Goal: Task Accomplishment & Management: Manage account settings

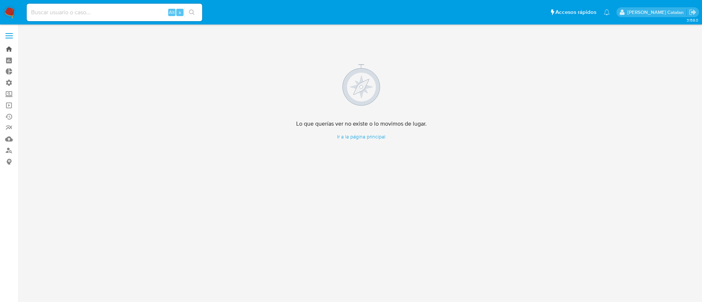
click at [4, 47] on link "Bandeja" at bounding box center [43, 48] width 87 height 11
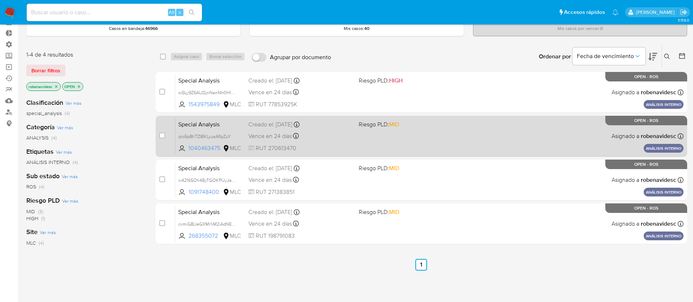
scroll to position [41, 0]
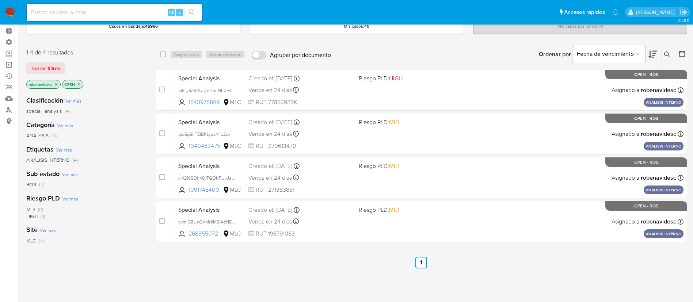
click at [110, 179] on div "Sub estado Ver más ROS (4)" at bounding box center [85, 179] width 118 height 19
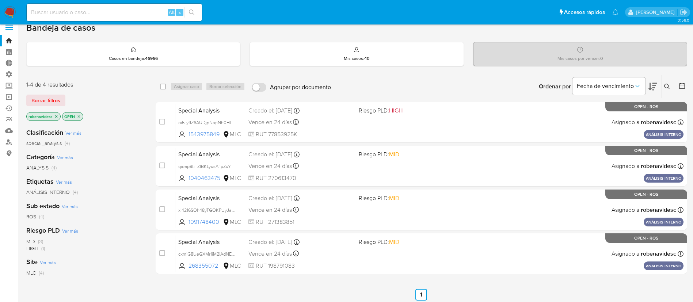
scroll to position [8, 0]
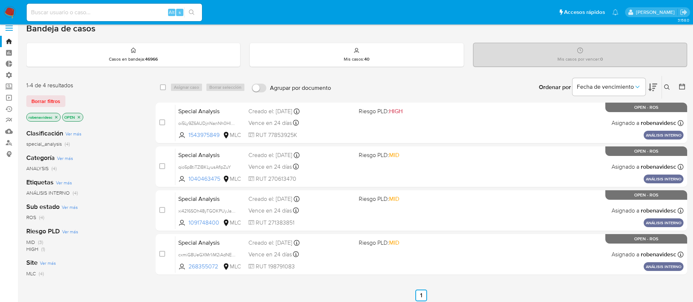
click at [58, 116] on icon "close-filter" at bounding box center [56, 117] width 4 height 4
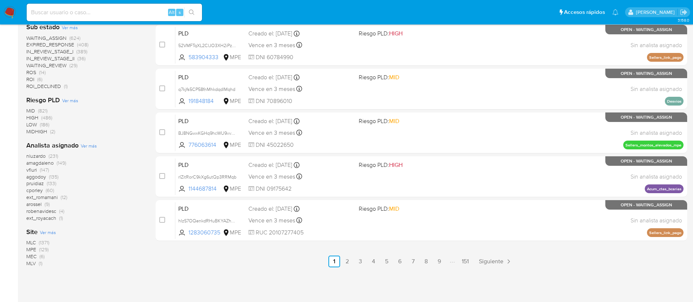
scroll to position [306, 0]
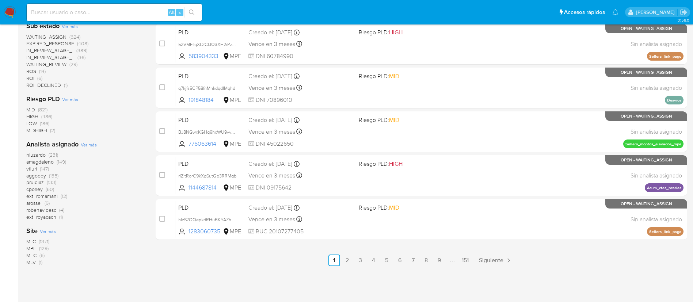
click at [35, 189] on span "cporley" at bounding box center [34, 189] width 16 height 7
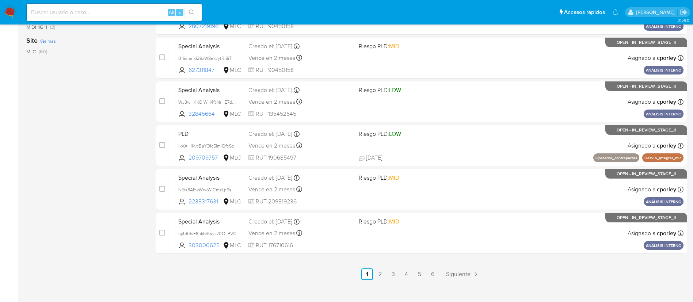
scroll to position [301, 0]
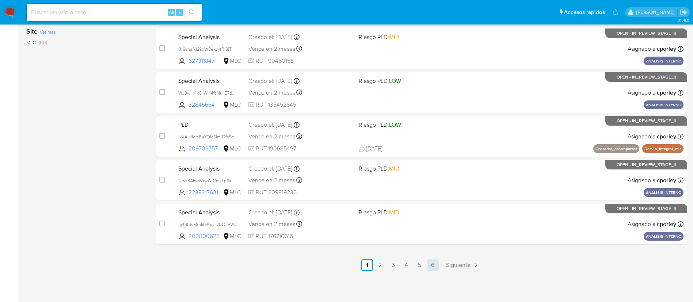
click at [431, 265] on link "6" at bounding box center [433, 266] width 12 height 12
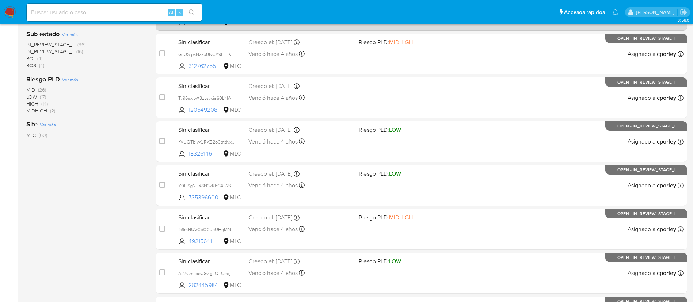
scroll to position [301, 0]
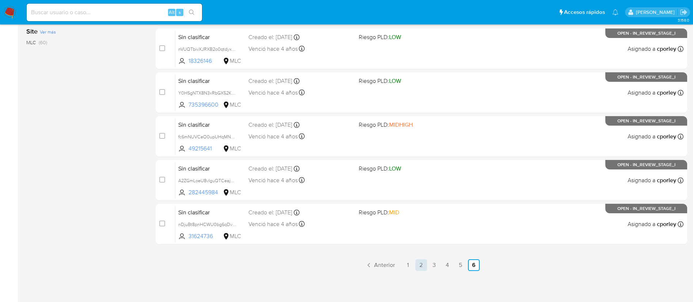
click at [420, 266] on link "2" at bounding box center [422, 266] width 12 height 12
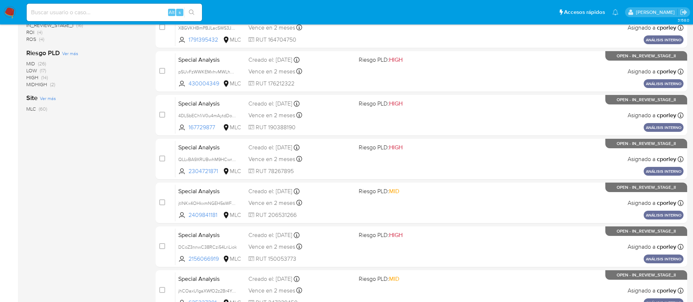
scroll to position [301, 0]
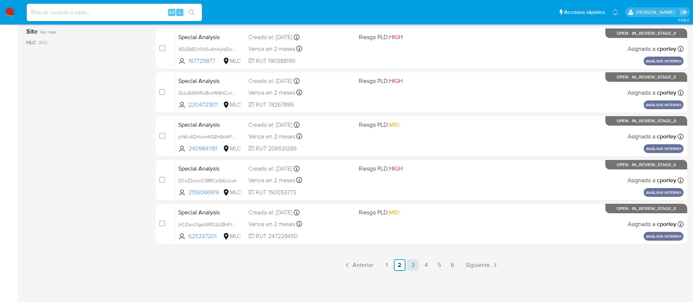
click at [416, 266] on link "3" at bounding box center [413, 266] width 12 height 12
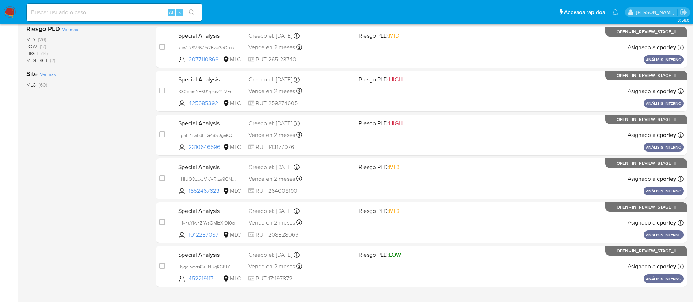
scroll to position [301, 0]
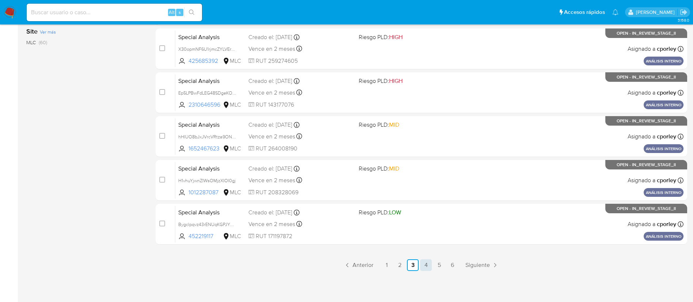
click at [428, 268] on link "4" at bounding box center [426, 266] width 12 height 12
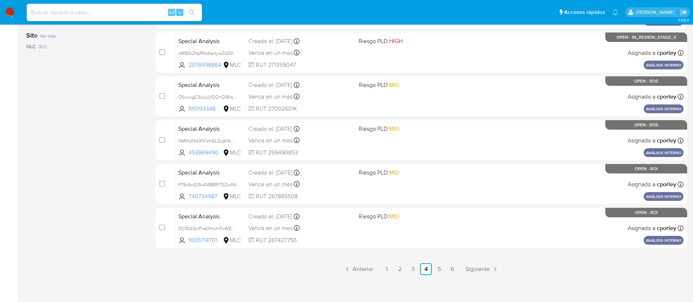
scroll to position [301, 0]
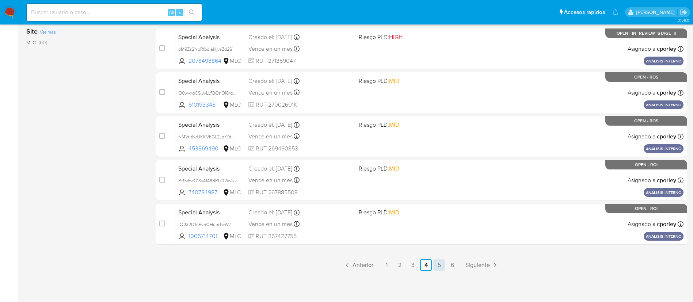
click at [440, 267] on link "5" at bounding box center [440, 266] width 12 height 12
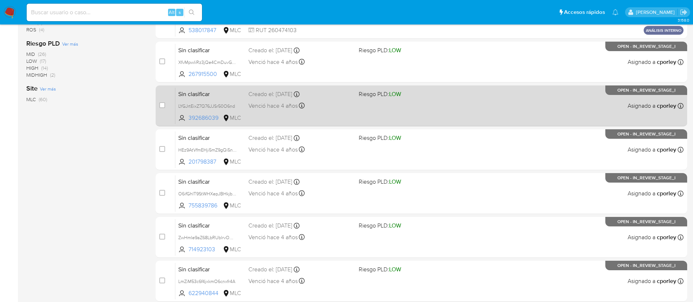
scroll to position [301, 0]
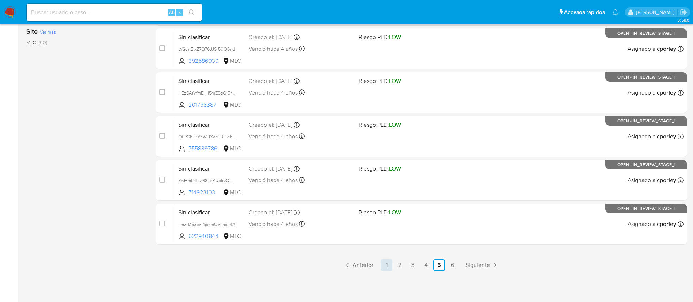
click at [387, 266] on link "1" at bounding box center [387, 266] width 12 height 12
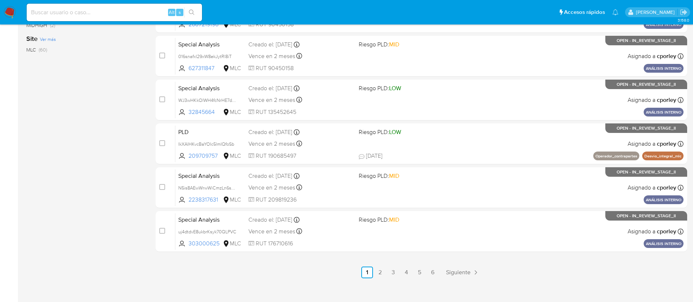
scroll to position [296, 0]
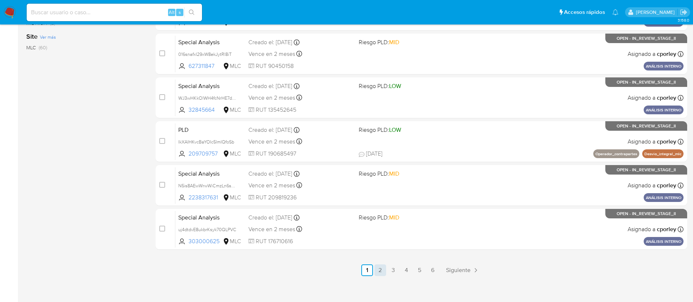
click at [379, 274] on link "2" at bounding box center [381, 271] width 12 height 12
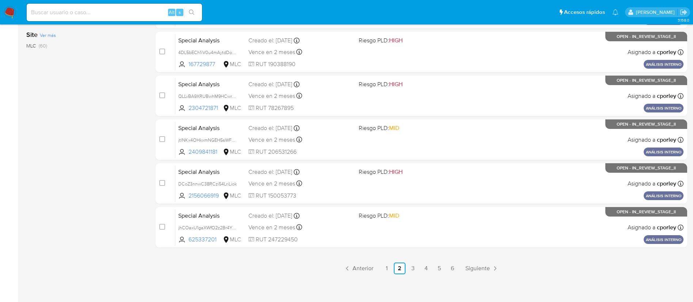
scroll to position [301, 0]
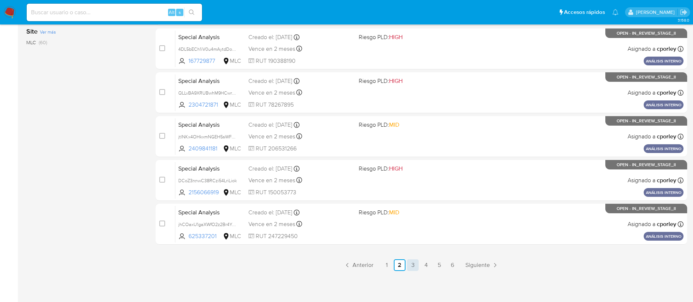
click at [412, 267] on link "3" at bounding box center [413, 266] width 12 height 12
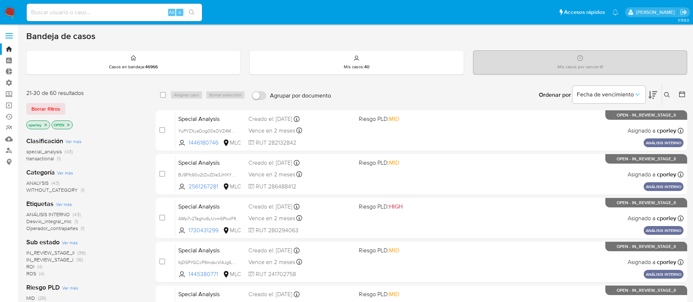
click at [43, 124] on p "cporley" at bounding box center [38, 125] width 23 height 8
click at [48, 127] on p "cporley" at bounding box center [38, 125] width 23 height 8
click at [45, 125] on icon "close-filter" at bounding box center [45, 125] width 4 height 4
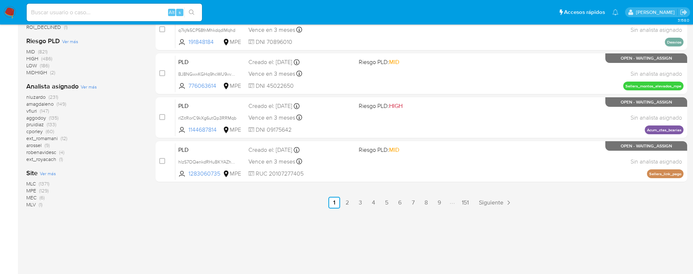
scroll to position [362, 0]
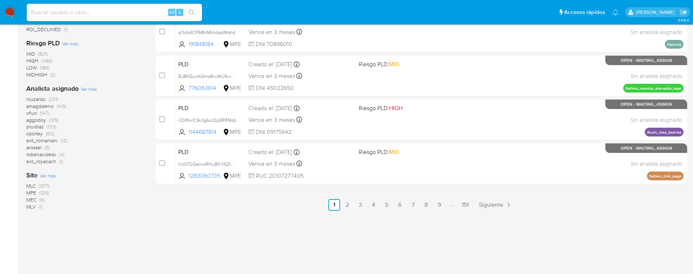
click at [35, 134] on span "cporley" at bounding box center [34, 133] width 16 height 7
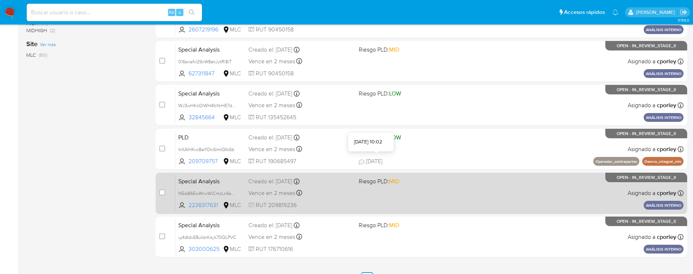
scroll to position [330, 0]
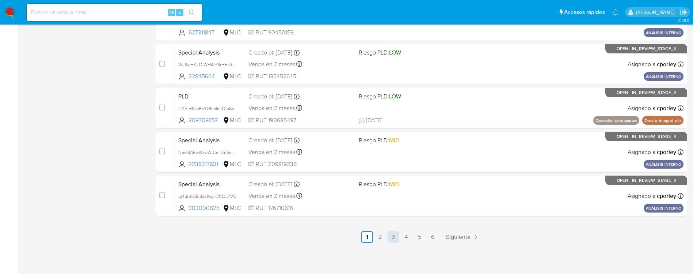
click at [392, 241] on link "3" at bounding box center [394, 237] width 12 height 12
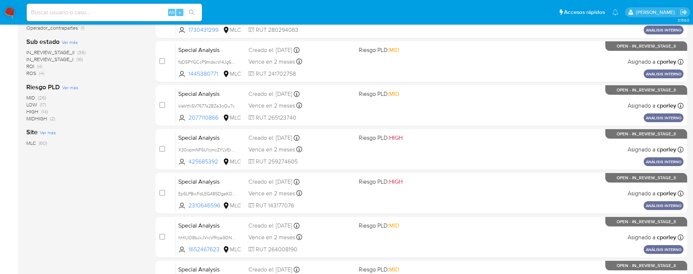
scroll to position [330, 0]
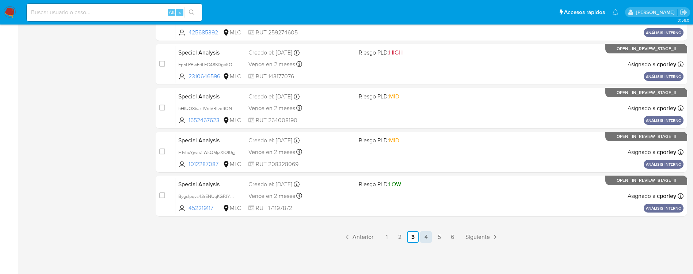
click at [430, 236] on link "4" at bounding box center [426, 237] width 12 height 12
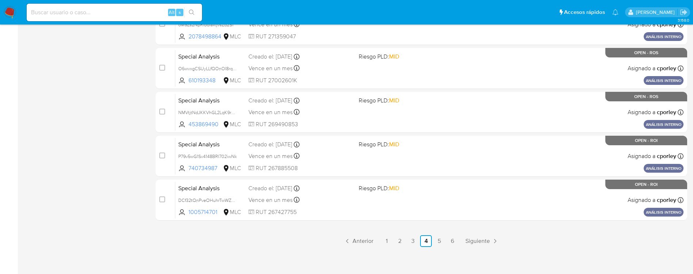
scroll to position [330, 0]
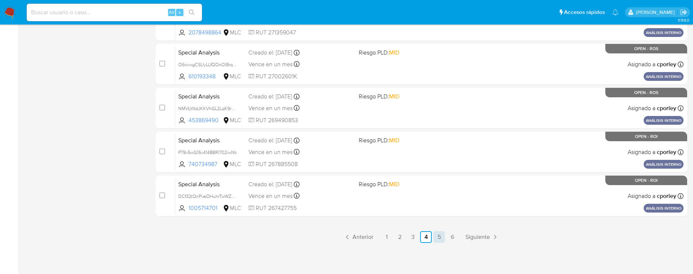
click at [443, 241] on link "5" at bounding box center [440, 237] width 12 height 12
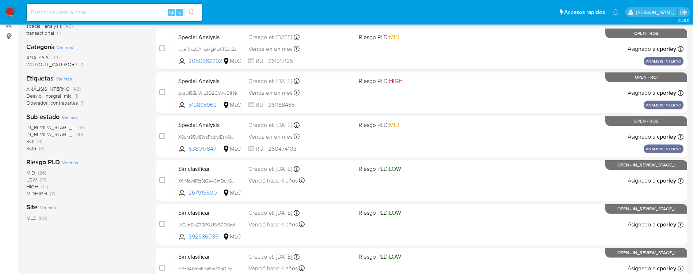
scroll to position [126, 0]
click at [60, 134] on span "IN_REVIEW_STAGE_I" at bounding box center [49, 133] width 47 height 7
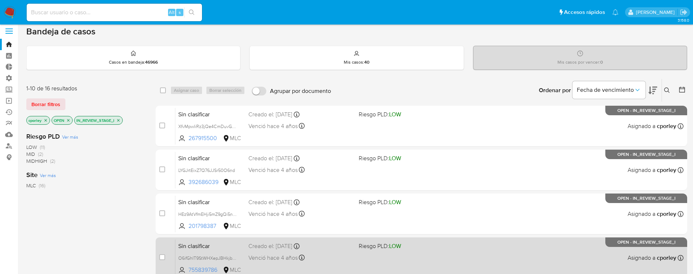
scroll to position [4, 0]
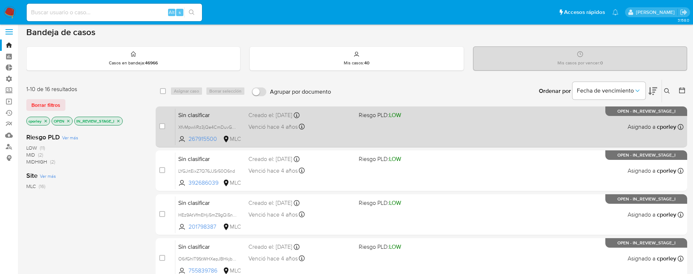
click at [423, 140] on div "Sin clasificar XfvMpwIiRz3jQe4CmDuvGqMb 267915500 MLC Riesgo PLD: LOW Creado el…" at bounding box center [429, 126] width 508 height 37
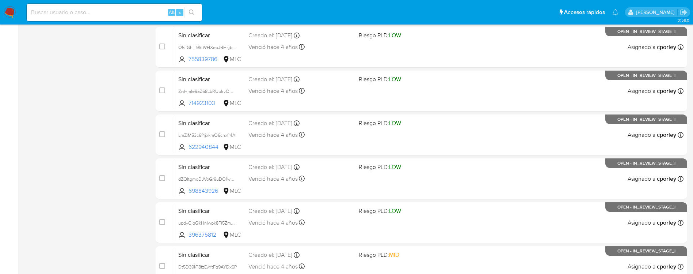
scroll to position [330, 0]
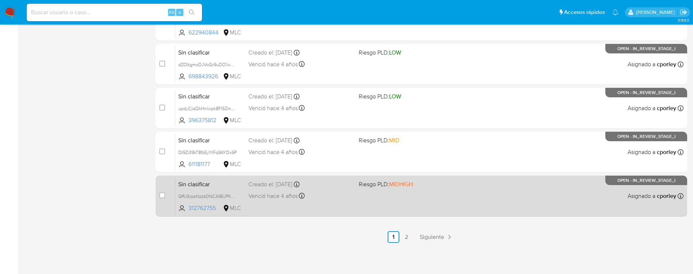
click at [364, 194] on div "Sin clasificar GffUSrpsNzzb0NCA9EJPKq6N 312762755 MLC Riesgo PLD: MIDHIGH Cread…" at bounding box center [429, 195] width 508 height 37
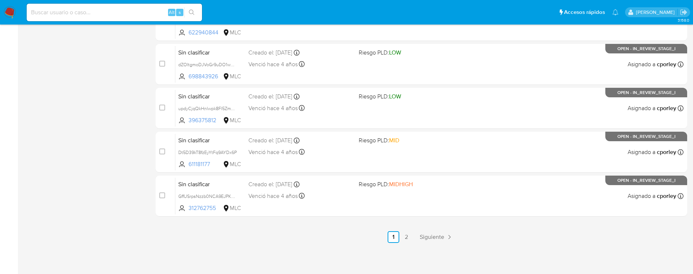
click at [259, 240] on ul "Anterior 1 2 Siguiente" at bounding box center [422, 237] width 532 height 12
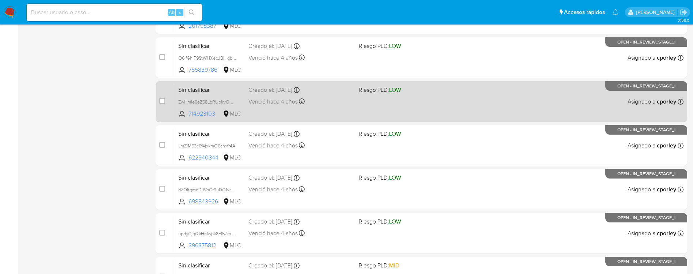
scroll to position [0, 0]
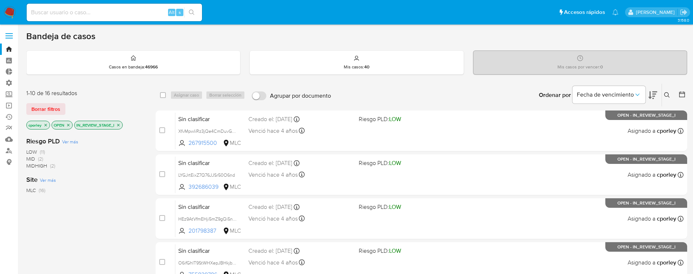
click at [119, 123] on icon "close-filter" at bounding box center [118, 125] width 4 height 4
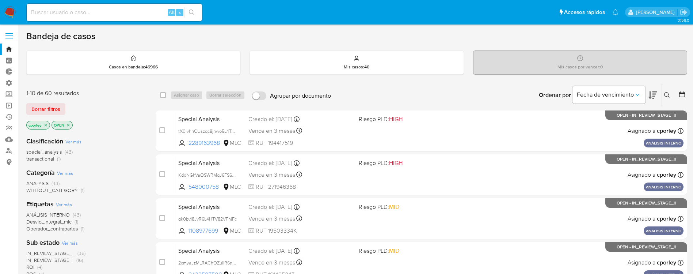
click at [70, 125] on icon "close-filter" at bounding box center [68, 125] width 4 height 4
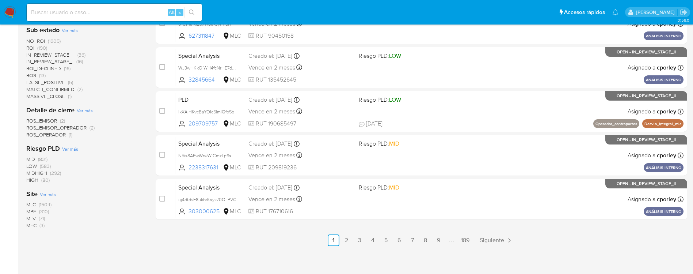
scroll to position [329, 0]
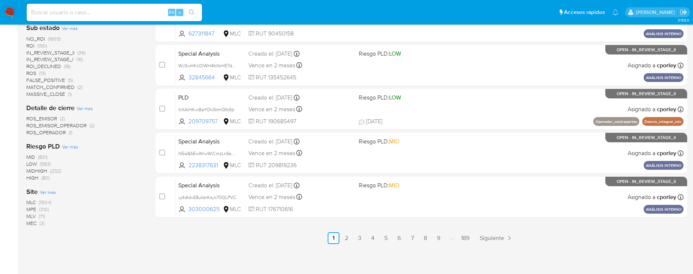
click at [120, 138] on div "Clasificación Ver más transactional (296) special_analysis (52) screening (35) …" at bounding box center [85, 14] width 118 height 424
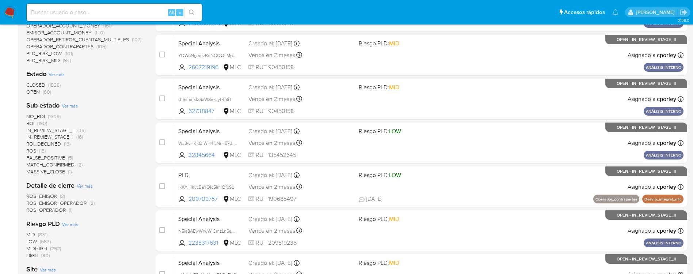
scroll to position [245, 0]
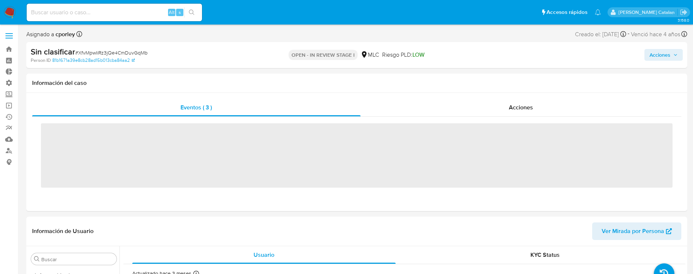
scroll to position [309, 0]
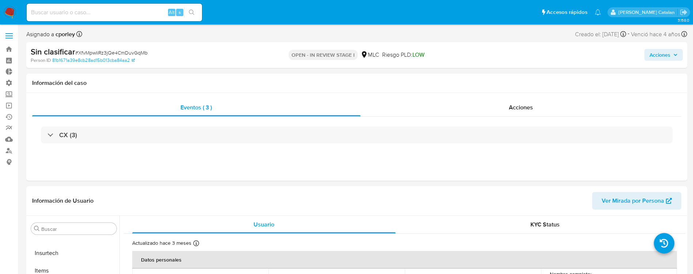
select select "10"
click at [653, 57] on span "Acciones" at bounding box center [660, 55] width 21 height 12
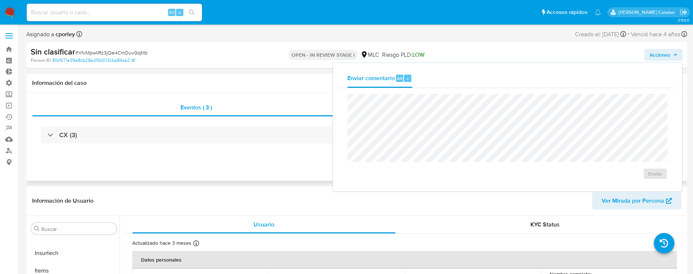
click at [271, 75] on div "Información del caso" at bounding box center [356, 82] width 661 height 19
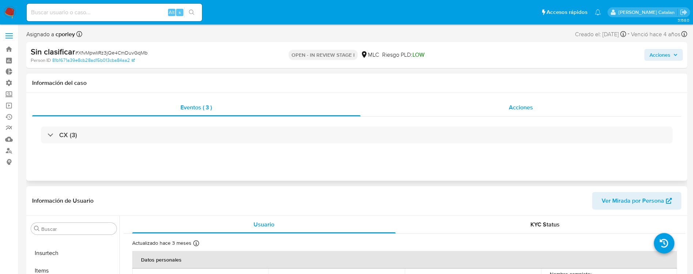
click at [503, 102] on div "Acciones" at bounding box center [521, 108] width 321 height 18
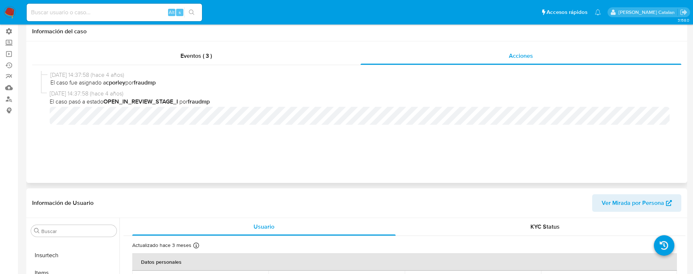
scroll to position [0, 0]
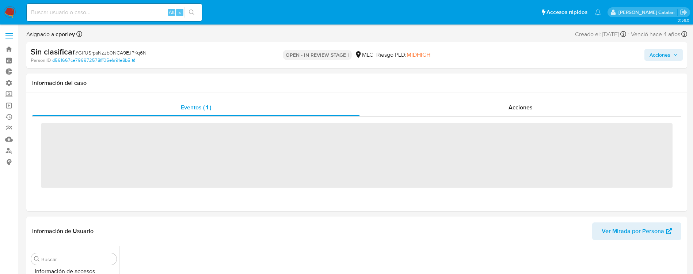
scroll to position [309, 0]
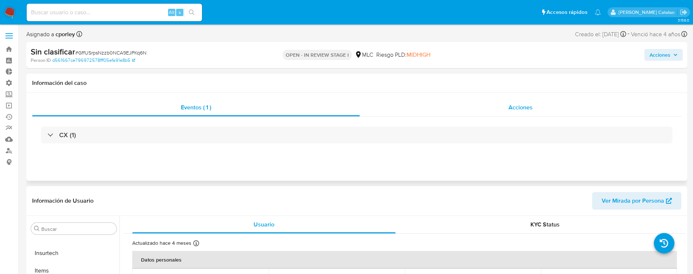
click at [433, 108] on div "Acciones" at bounding box center [521, 108] width 322 height 18
select select "10"
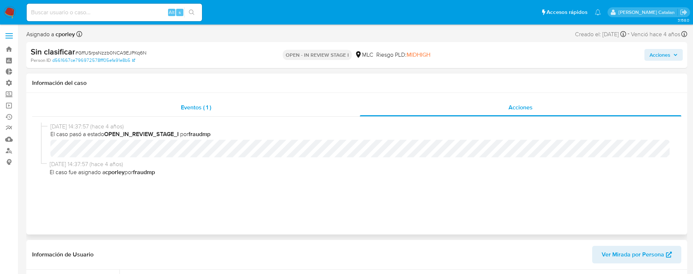
click at [291, 111] on div "Eventos ( 1 )" at bounding box center [196, 108] width 328 height 18
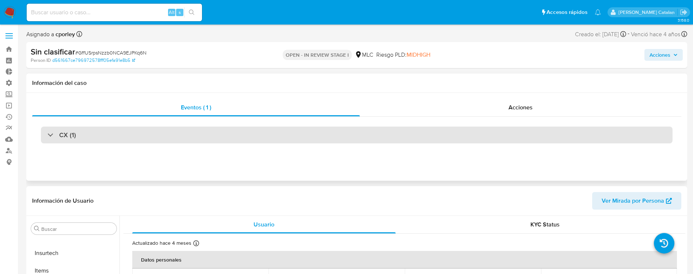
click at [124, 140] on div "CX (1)" at bounding box center [357, 134] width 632 height 17
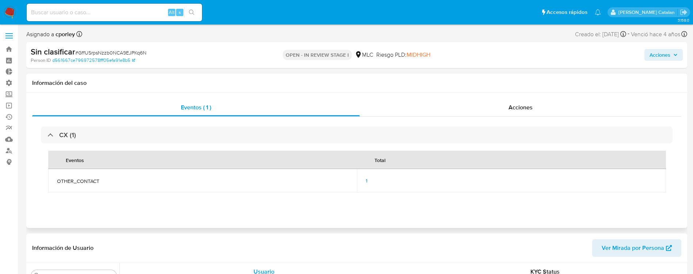
click at [306, 205] on div "CX (1) Eventos Total OTHER_CONTACT 1" at bounding box center [357, 163] width 650 height 93
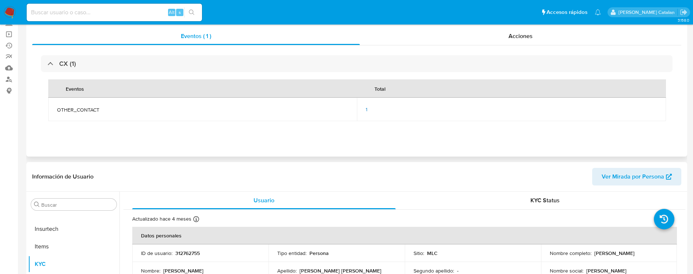
scroll to position [77, 0]
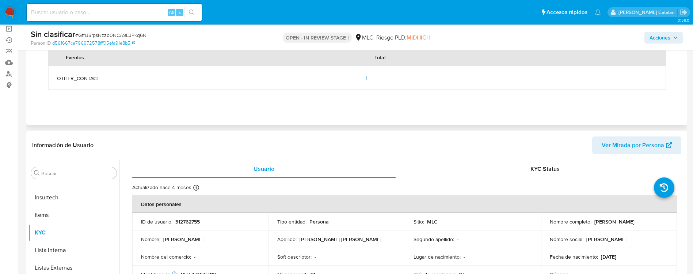
click at [366, 77] on span "1" at bounding box center [367, 77] width 2 height 7
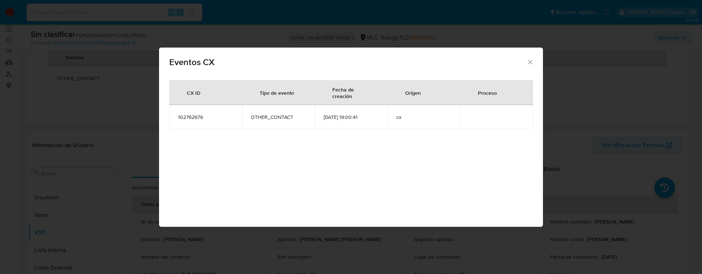
click at [532, 58] on div "Eventos CX" at bounding box center [351, 61] width 384 height 27
click at [529, 61] on icon "Cerrar" at bounding box center [530, 62] width 4 height 4
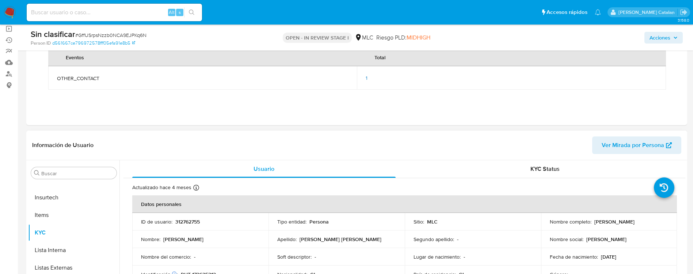
scroll to position [0, 0]
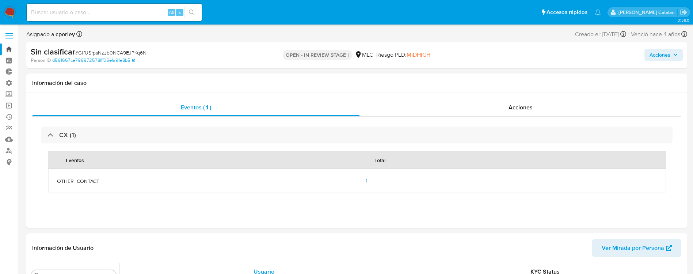
click at [9, 49] on link "Bandeja" at bounding box center [43, 48] width 87 height 11
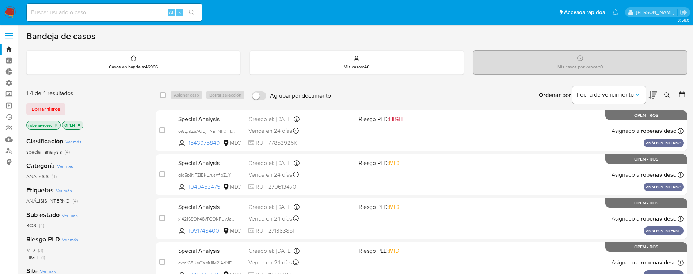
click at [116, 164] on div "Categoría Ver más ANALYSIS (4)" at bounding box center [85, 170] width 118 height 19
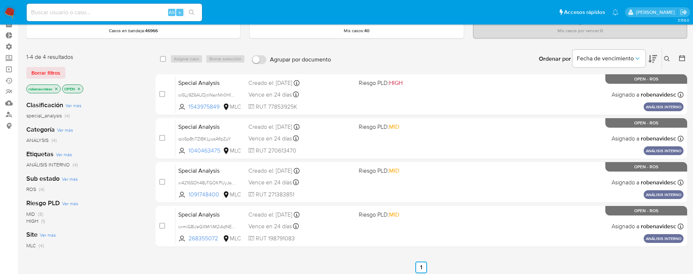
scroll to position [36, 0]
click at [57, 87] on icon "close-filter" at bounding box center [56, 89] width 4 height 4
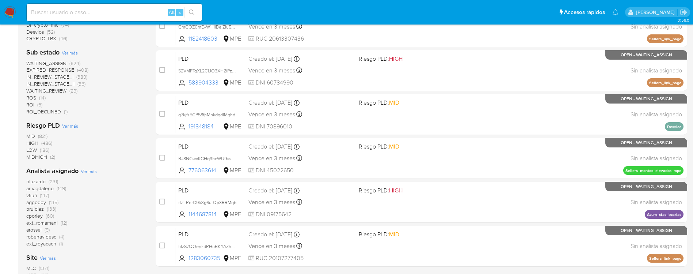
scroll to position [281, 0]
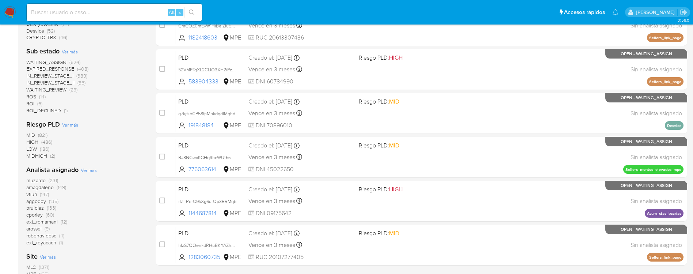
click at [40, 214] on span "cporley" at bounding box center [34, 214] width 16 height 7
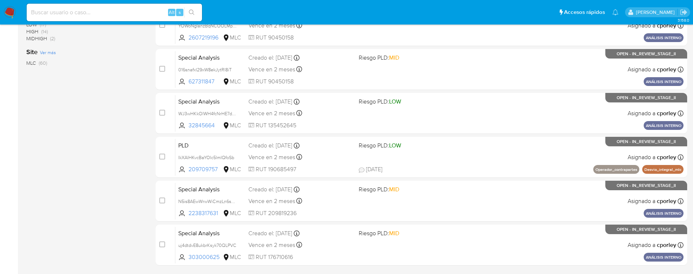
scroll to position [330, 0]
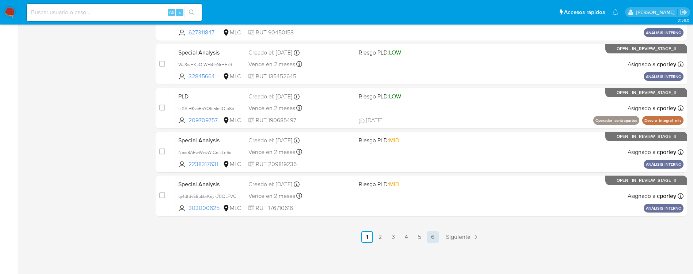
click at [438, 237] on link "6" at bounding box center [433, 237] width 12 height 12
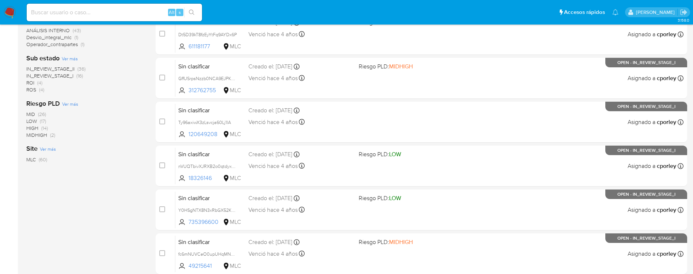
scroll to position [190, 0]
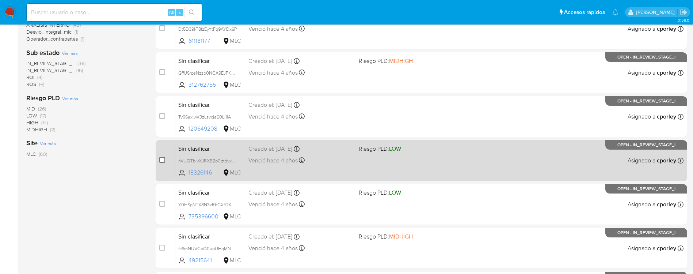
click at [161, 161] on input "checkbox" at bounding box center [162, 160] width 6 height 6
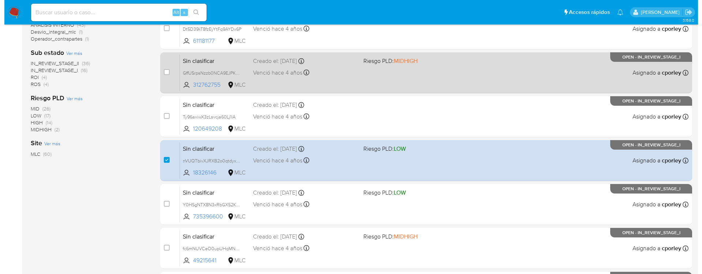
scroll to position [0, 0]
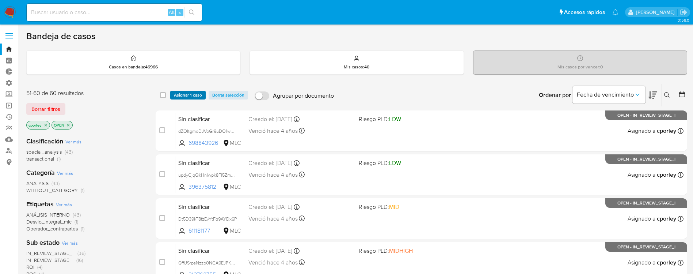
click at [197, 97] on span "Asignar 1 caso" at bounding box center [188, 94] width 28 height 7
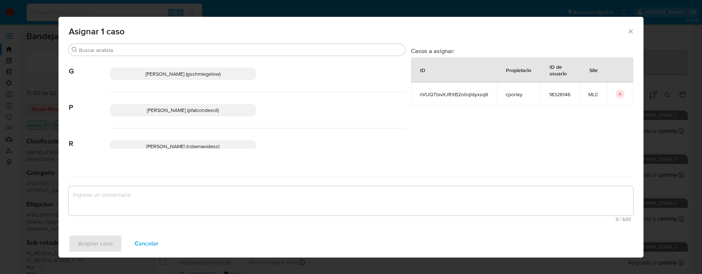
click at [154, 246] on span "Cancelar" at bounding box center [147, 243] width 24 height 16
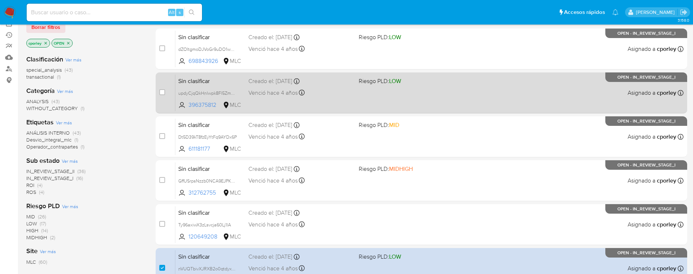
scroll to position [83, 0]
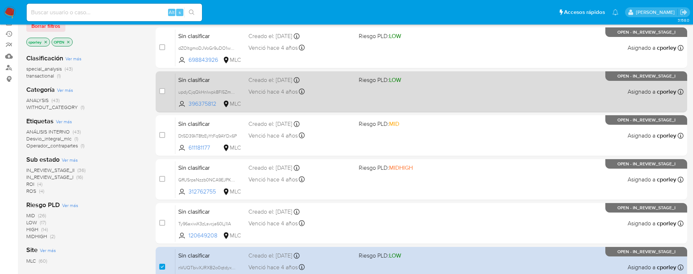
click at [428, 98] on div "Sin clasificar updyCjqQkHnlwpk8Fl5ZmzgE 396375812 MLC Riesgo PLD: LOW Creado el…" at bounding box center [429, 91] width 508 height 37
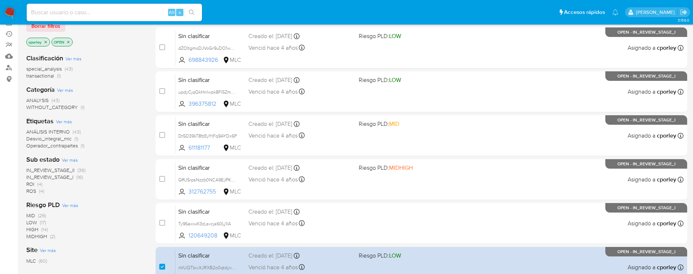
click at [133, 178] on div "IN_REVIEW_STAGE_II (36) IN_REVIEW_STAGE_I (16) ROI (4) ROS (4)" at bounding box center [85, 181] width 118 height 28
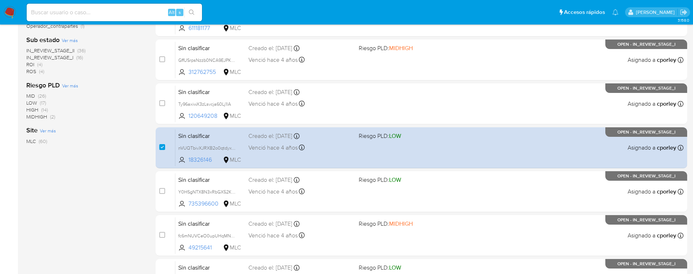
scroll to position [212, 0]
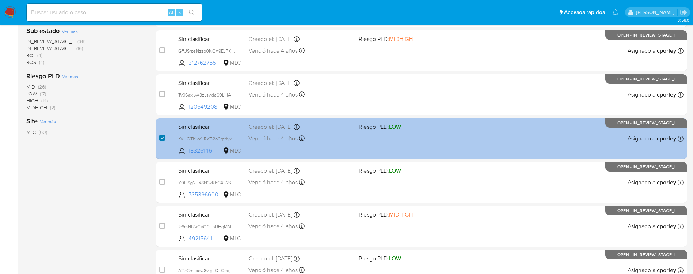
click at [161, 137] on input "checkbox" at bounding box center [162, 138] width 6 height 6
checkbox input "false"
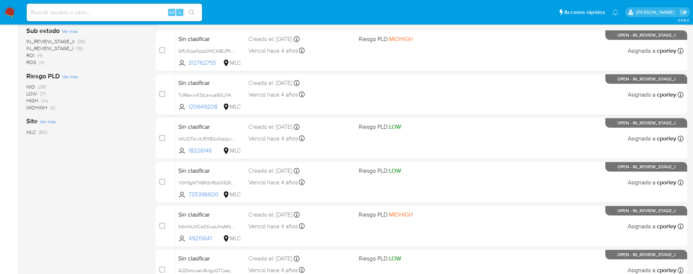
click at [137, 167] on div "Clasificación Ver más special_analysis (43) transactional (1) Categoría Ver más…" at bounding box center [85, 43] width 118 height 249
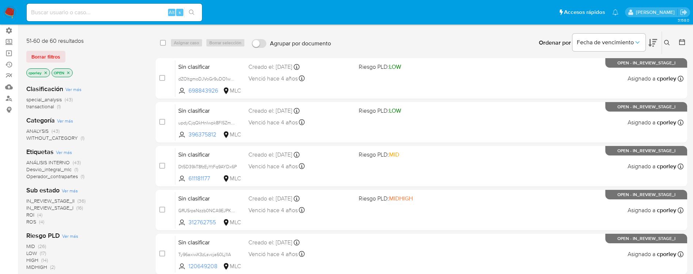
scroll to position [47, 0]
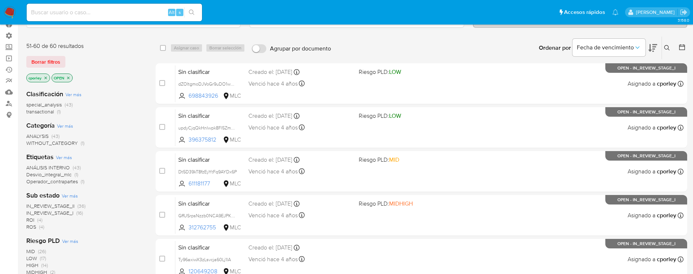
click at [116, 96] on div "Clasificación Ver más special_analysis (43) transactional (1)" at bounding box center [85, 103] width 118 height 26
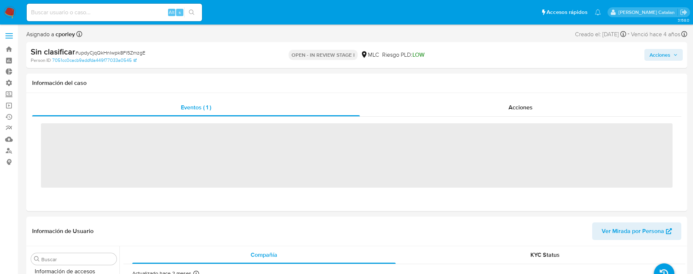
scroll to position [309, 0]
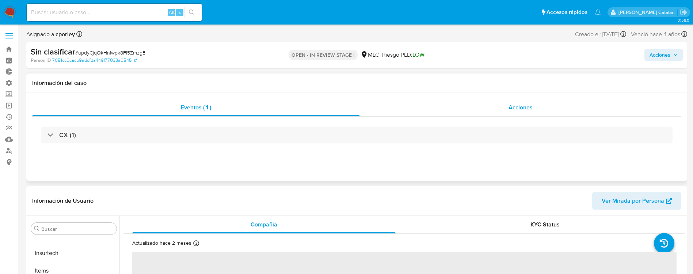
click at [447, 105] on div "Acciones" at bounding box center [521, 108] width 322 height 18
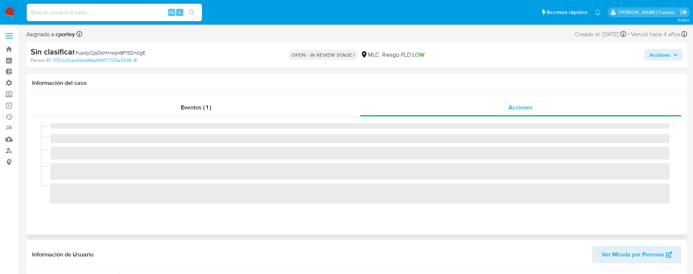
select select "10"
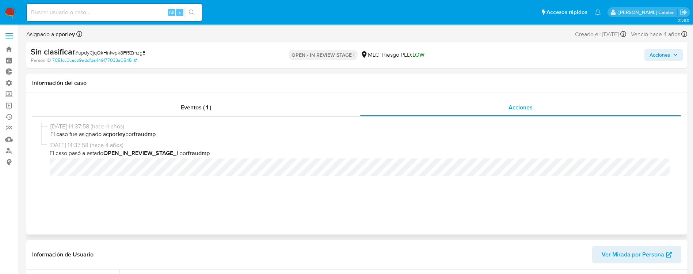
click at [354, 190] on div "20/07/2021 14:37:58 (hace 4 años) El caso fue asignado a cporley por fraudmp 20…" at bounding box center [357, 166] width 632 height 88
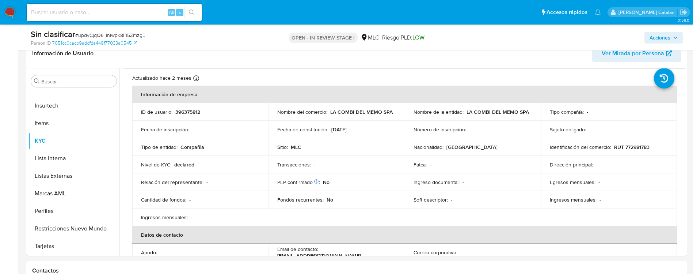
scroll to position [0, 0]
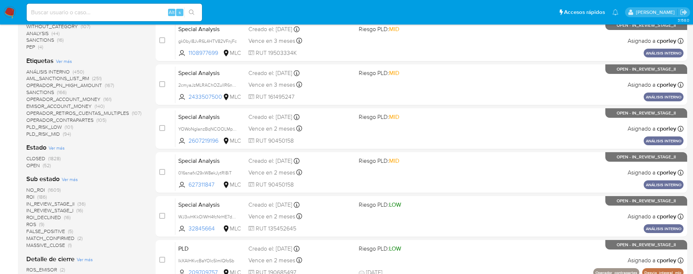
scroll to position [179, 0]
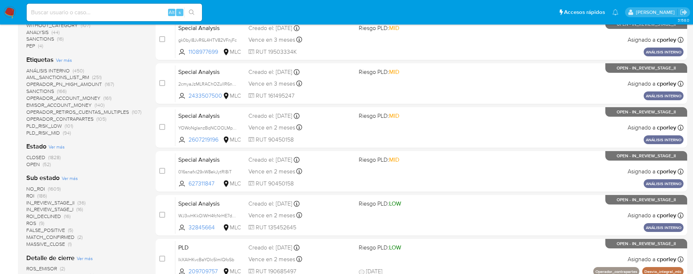
click at [34, 166] on span "OPEN" at bounding box center [33, 163] width 14 height 7
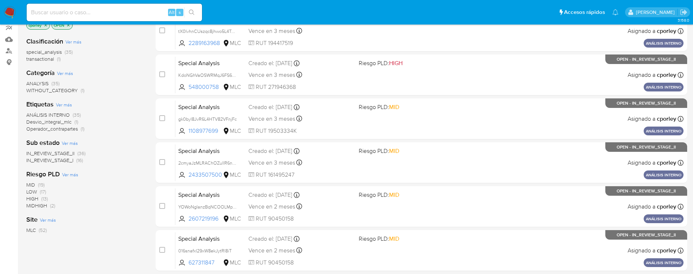
scroll to position [101, 0]
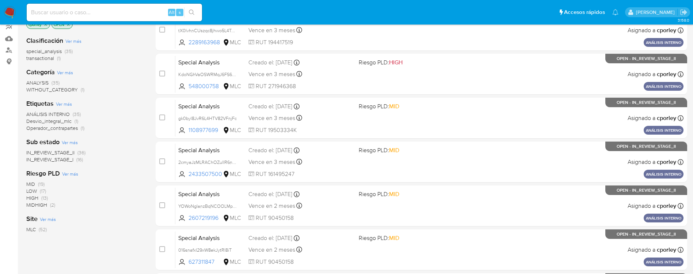
drag, startPoint x: 101, startPoint y: 155, endPoint x: 19, endPoint y: 148, distance: 82.5
click at [19, 148] on main "3.158.0" at bounding box center [346, 200] width 693 height 603
click at [124, 165] on div "Clasificación Ver más special_analysis (35) transactional (1) Categoría Ver más…" at bounding box center [85, 154] width 118 height 249
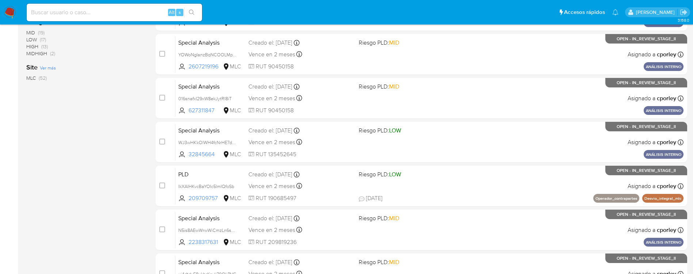
scroll to position [330, 0]
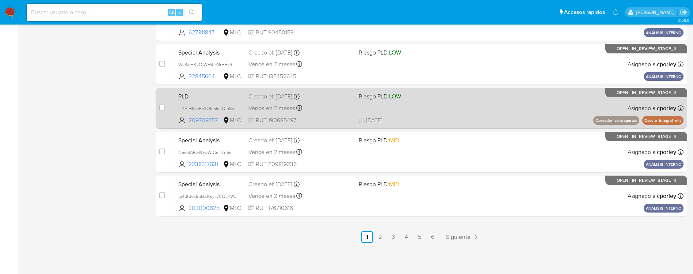
click at [224, 102] on div "PLD IkXAIHKvcBaYOIc5lmIQfoSb 209709757 MLC Riesgo PLD: LOW Creado el: [DATE] Cr…" at bounding box center [429, 108] width 508 height 37
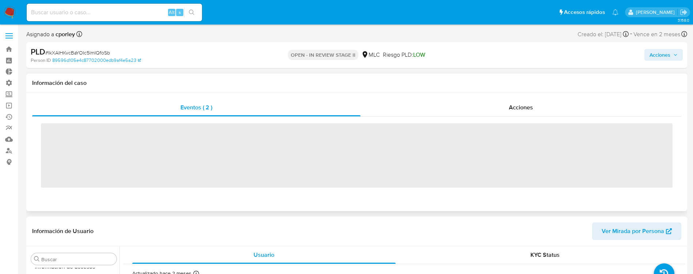
scroll to position [309, 0]
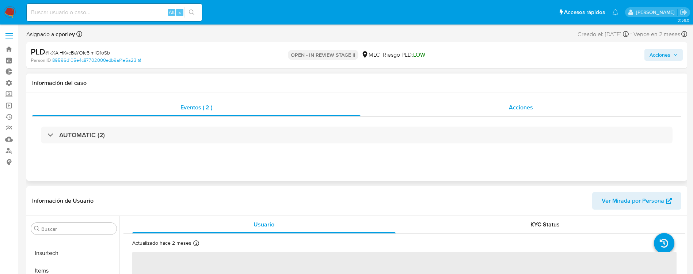
click at [446, 113] on div "Acciones" at bounding box center [521, 108] width 321 height 18
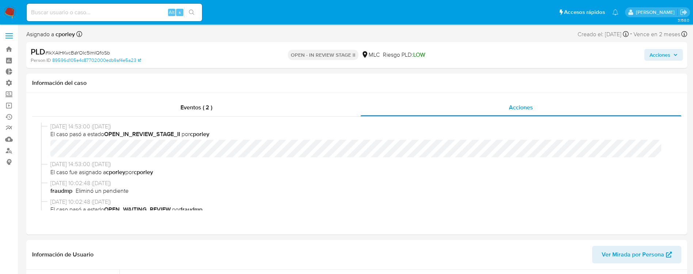
select select "10"
click at [353, 173] on span "El caso fue asignado a cporley por cporley" at bounding box center [360, 172] width 620 height 8
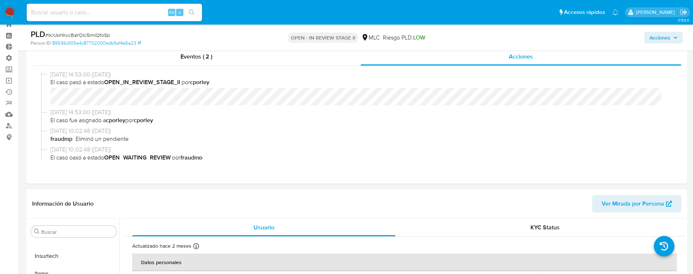
scroll to position [0, 0]
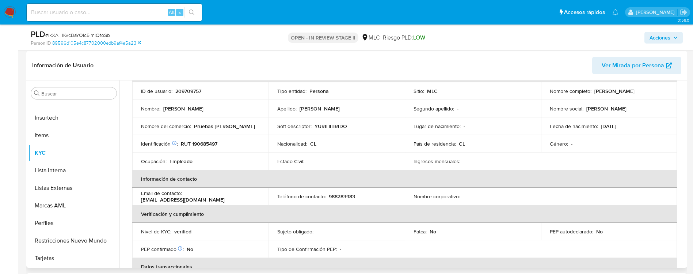
scroll to position [50, 0]
drag, startPoint x: 197, startPoint y: 125, endPoint x: 244, endPoint y: 122, distance: 47.2
click at [244, 122] on td "Nombre del comercio : Pruebas [PERSON_NAME]" at bounding box center [200, 127] width 136 height 18
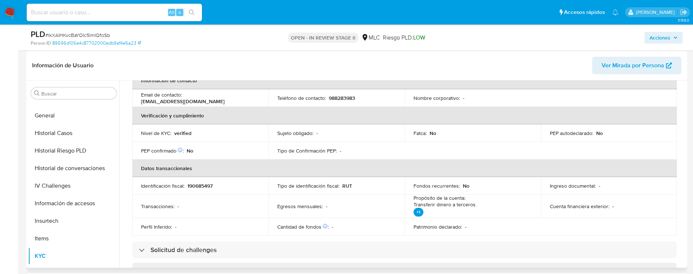
scroll to position [208, 0]
click at [58, 128] on button "Historial Casos" at bounding box center [71, 131] width 86 height 18
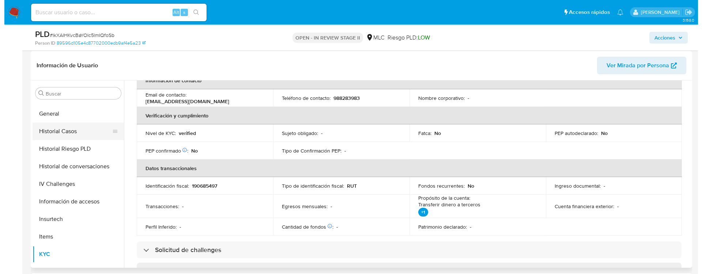
scroll to position [0, 0]
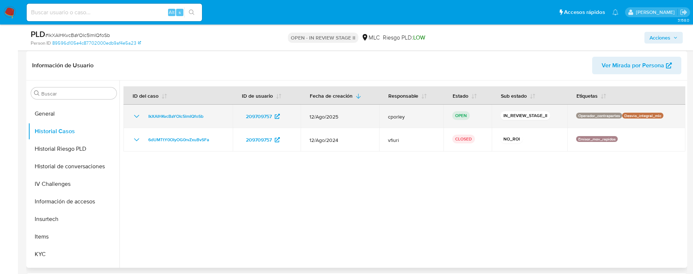
click at [135, 120] on icon "Mostrar/Ocultar" at bounding box center [136, 116] width 9 height 9
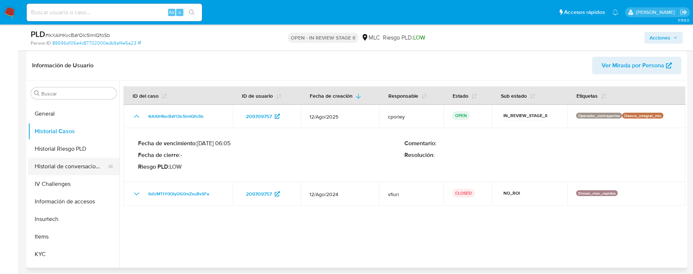
click at [54, 168] on button "Historial de conversaciones" at bounding box center [71, 167] width 86 height 18
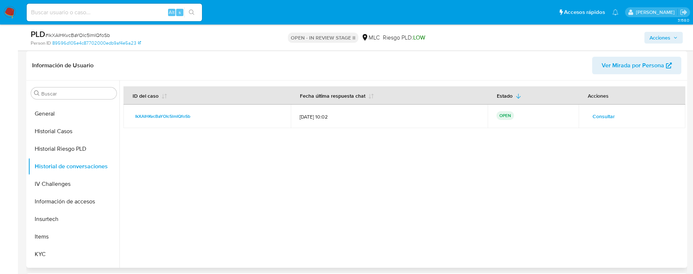
click at [602, 115] on span "Consultar" at bounding box center [604, 116] width 22 height 10
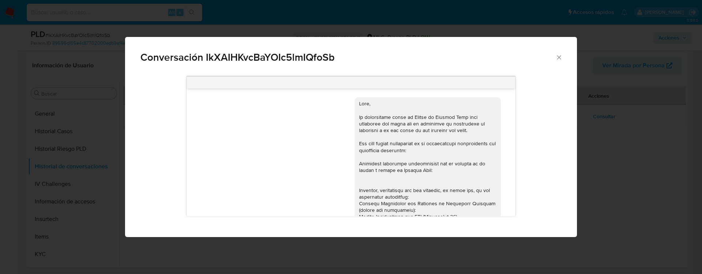
scroll to position [196, 0]
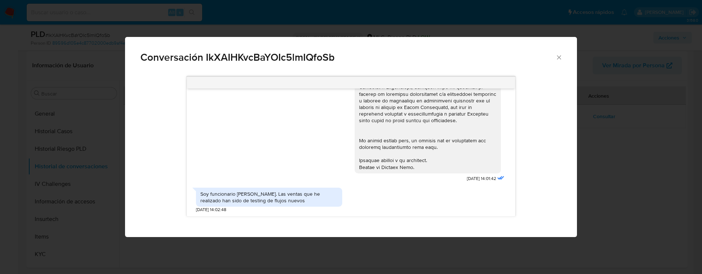
click at [495, 133] on div "[DATE] 14:01:42" at bounding box center [430, 39] width 151 height 287
click at [380, 168] on div "Comunicación" at bounding box center [427, 37] width 137 height 266
click at [316, 194] on div "Soy funcionario [PERSON_NAME]. Las ventas que he realizado han sido de testing …" at bounding box center [268, 196] width 137 height 13
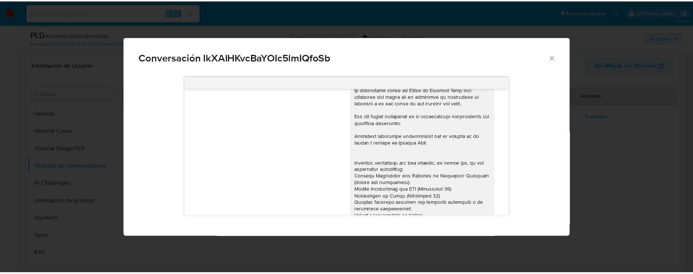
scroll to position [26, 0]
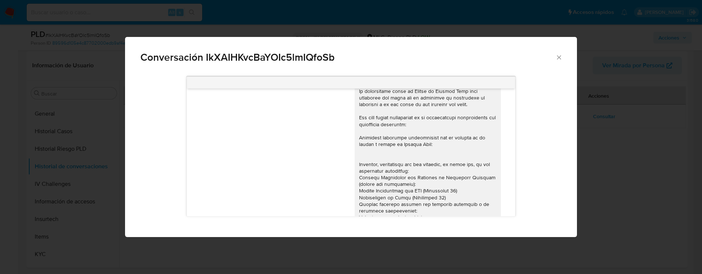
click at [556, 54] on icon "Cerrar" at bounding box center [558, 57] width 7 height 7
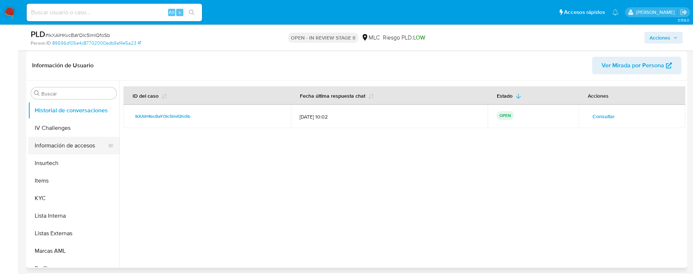
scroll to position [264, 0]
drag, startPoint x: 43, startPoint y: 199, endPoint x: 52, endPoint y: 196, distance: 8.8
click at [43, 199] on button "KYC" at bounding box center [71, 198] width 86 height 18
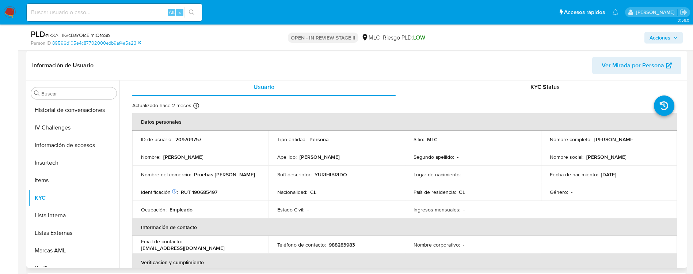
scroll to position [5, 0]
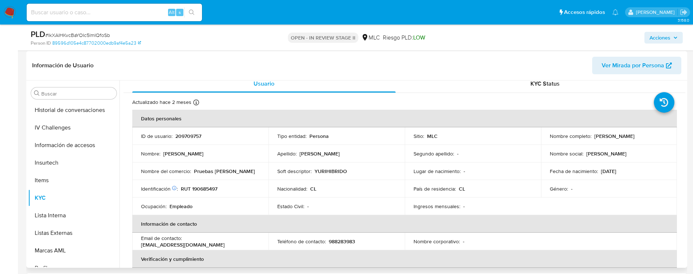
drag, startPoint x: 591, startPoint y: 131, endPoint x: 664, endPoint y: 132, distance: 73.1
click at [664, 132] on td "Nombre completo : [PERSON_NAME]" at bounding box center [609, 136] width 136 height 18
copy div "[PERSON_NAME]"
